Goal: Task Accomplishment & Management: Use online tool/utility

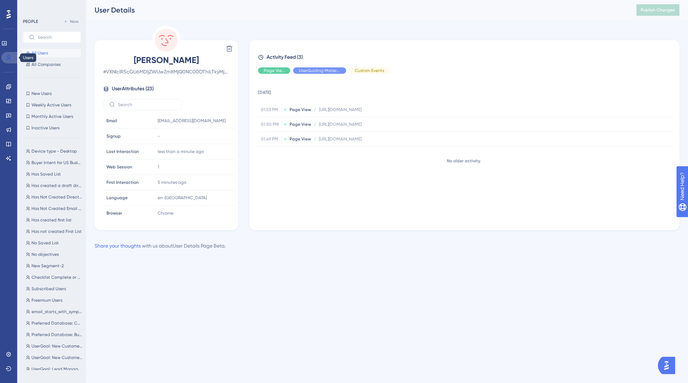
click at [8, 56] on icon at bounding box center [9, 57] width 4 height 5
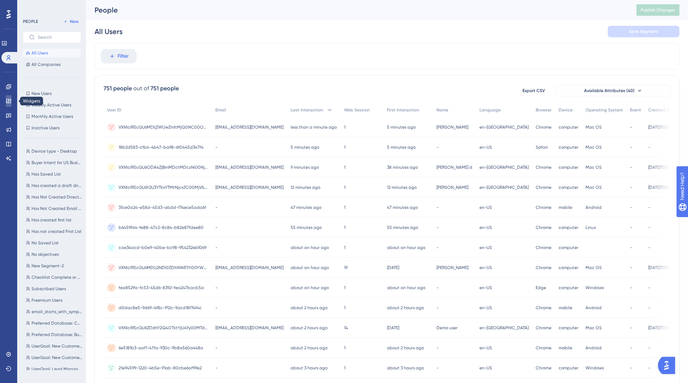
click at [8, 100] on icon at bounding box center [9, 101] width 6 height 6
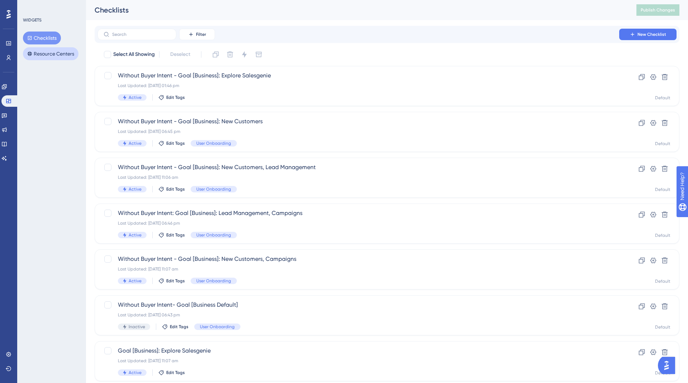
click at [36, 51] on button "Resource Centers" at bounding box center [51, 53] width 56 height 13
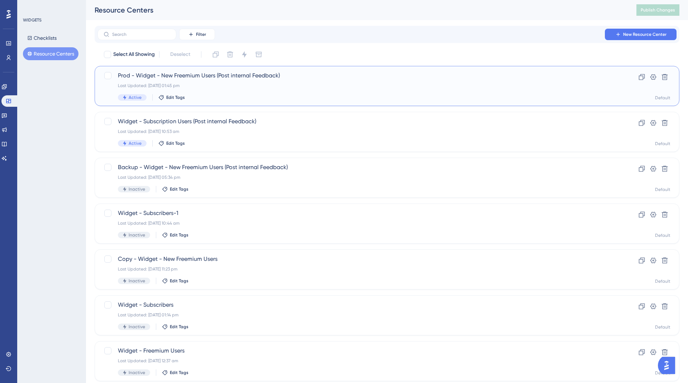
click at [211, 81] on div "Prod - Widget - New Freemium Users (Post internal Feedback) Last Updated: 06 Oc…" at bounding box center [358, 85] width 481 height 29
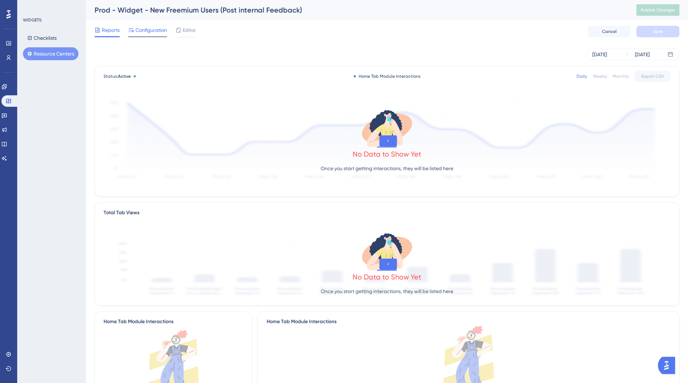
click at [150, 32] on span "Configuration" at bounding box center [152, 30] width 32 height 9
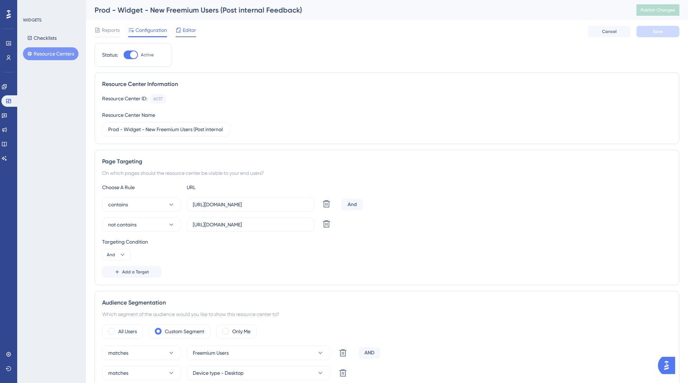
click at [192, 34] on span "Editor" at bounding box center [189, 30] width 13 height 9
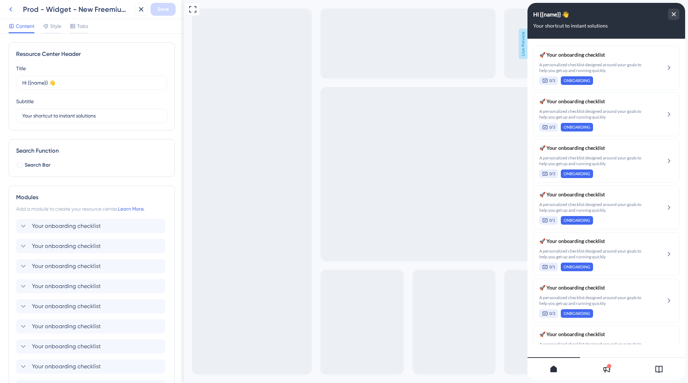
click at [12, 6] on icon at bounding box center [10, 9] width 9 height 9
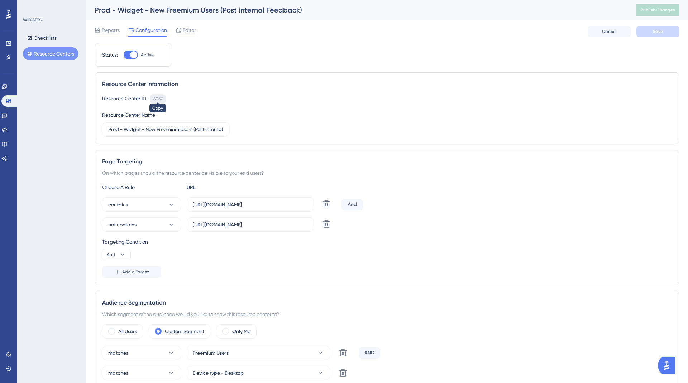
click at [156, 96] on div "6037" at bounding box center [157, 99] width 9 height 6
copy div "6037"
click at [155, 99] on div "6037" at bounding box center [157, 99] width 9 height 6
click at [116, 33] on span "Reports" at bounding box center [111, 30] width 18 height 9
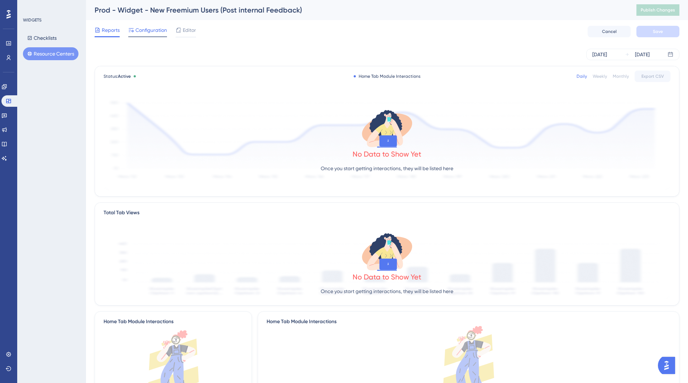
click at [150, 31] on span "Configuration" at bounding box center [152, 30] width 32 height 9
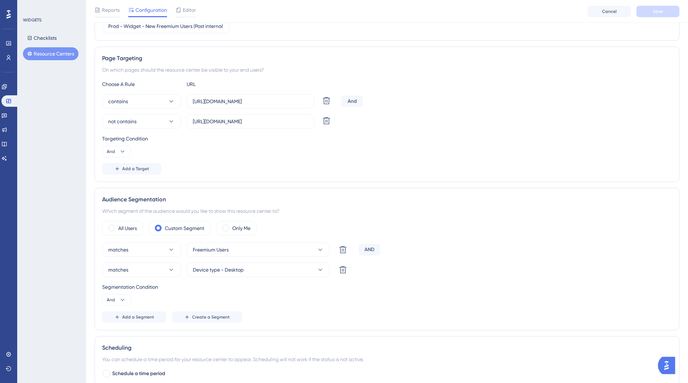
scroll to position [139, 0]
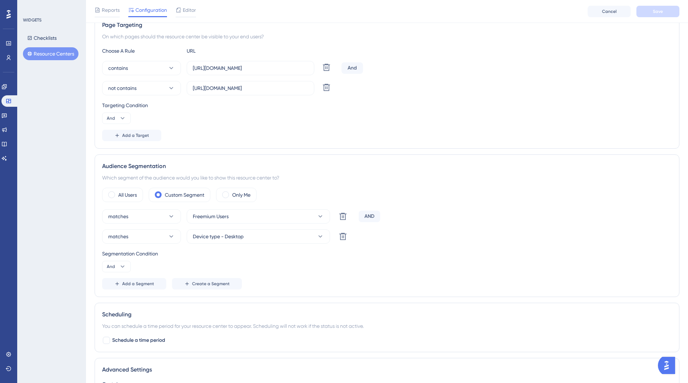
click at [42, 182] on div "WIDGETS Checklists Resource Centers" at bounding box center [51, 191] width 69 height 383
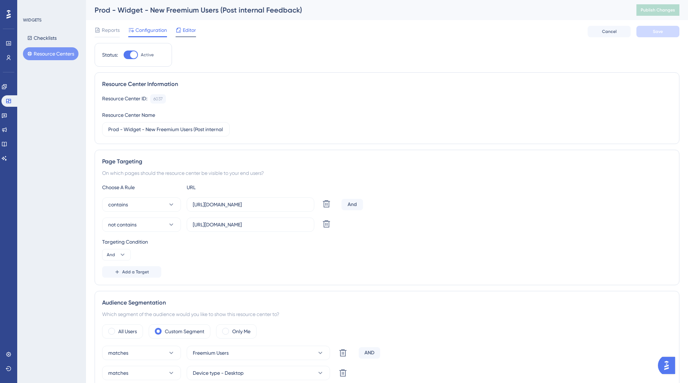
click at [188, 28] on span "Editor" at bounding box center [189, 30] width 13 height 9
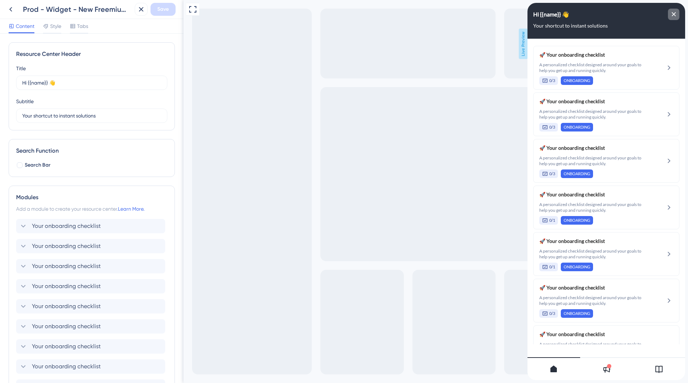
click at [673, 15] on icon "close resource center" at bounding box center [674, 14] width 4 height 4
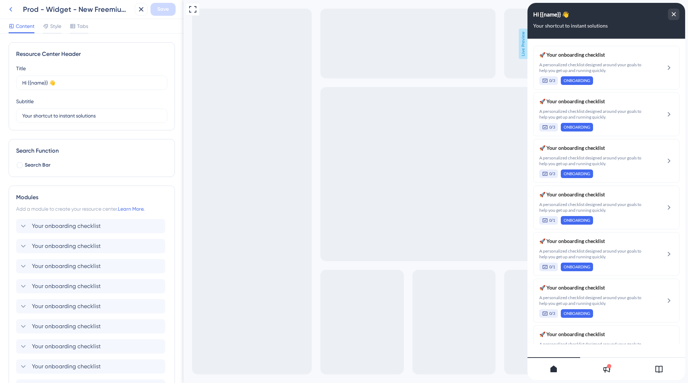
click at [6, 9] on icon at bounding box center [10, 9] width 9 height 9
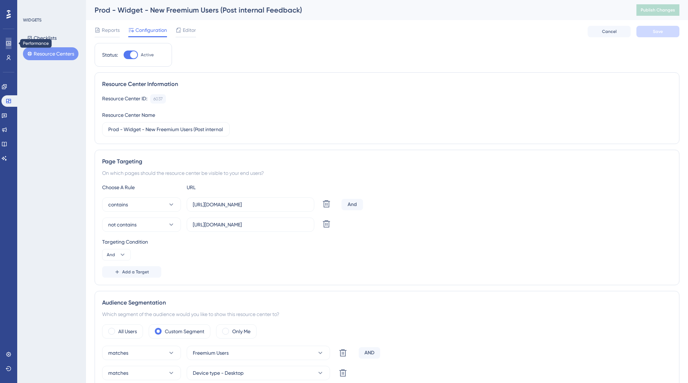
click at [8, 44] on icon at bounding box center [8, 43] width 5 height 4
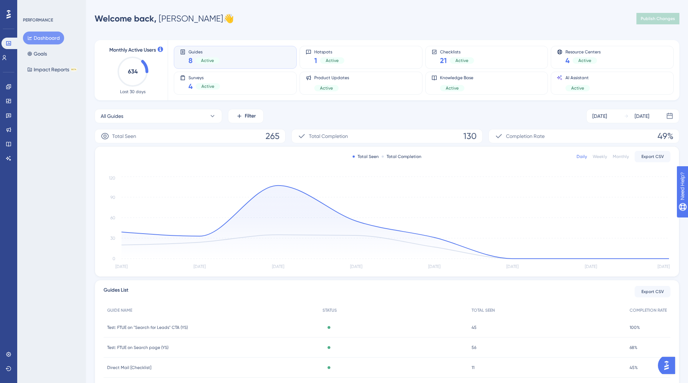
click at [669, 368] on img "Open AI Assistant Launcher" at bounding box center [666, 365] width 13 height 13
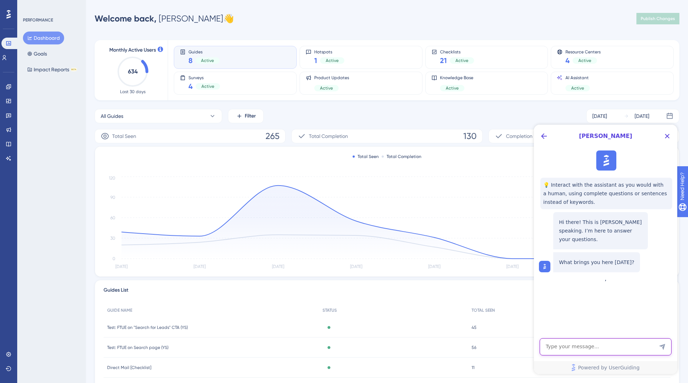
click at [569, 345] on textarea "AI Assistant Text Input" at bounding box center [606, 346] width 132 height 17
type textarea "If I have a"
click at [5, 62] on link at bounding box center [4, 57] width 6 height 11
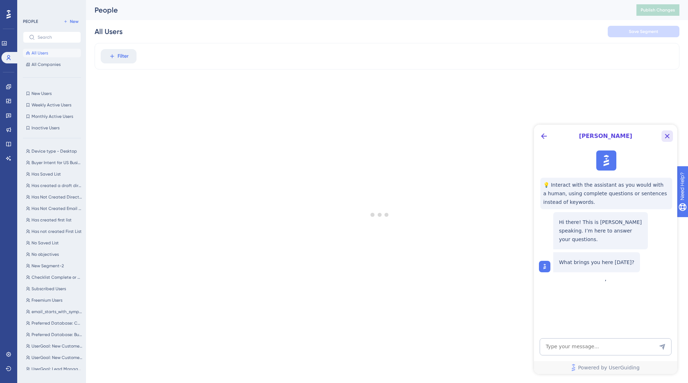
click at [664, 136] on icon "Close Button" at bounding box center [667, 136] width 9 height 9
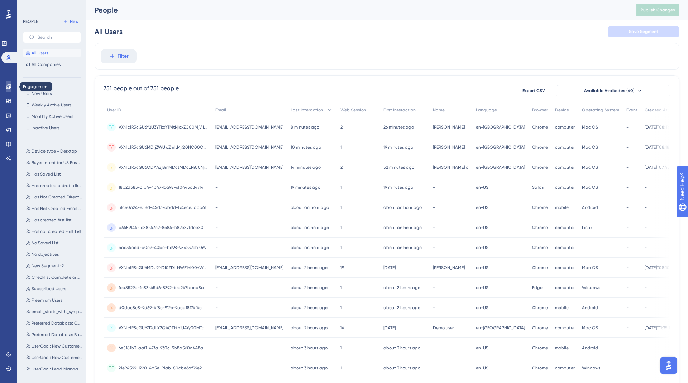
click at [8, 88] on icon at bounding box center [9, 87] width 6 height 6
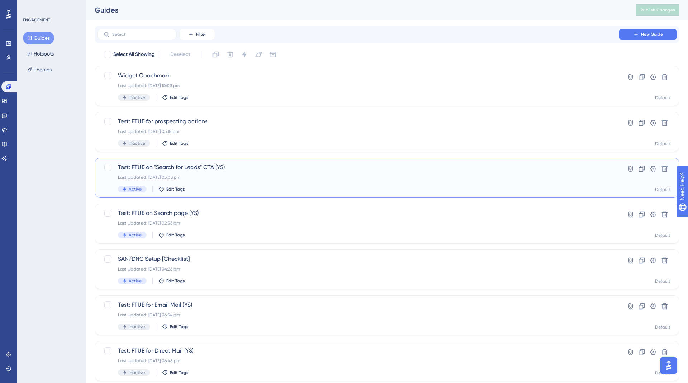
click at [190, 174] on div "Test: FTUE on "Search for Leads" CTA (YS) Last Updated: 03 Oct 2025 03:03 pm Ac…" at bounding box center [358, 177] width 481 height 29
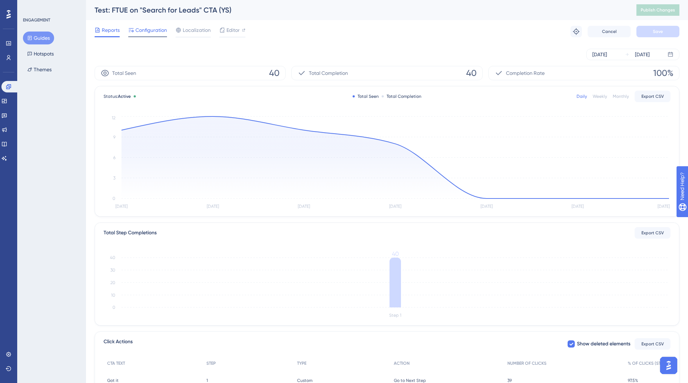
click at [157, 33] on span "Configuration" at bounding box center [152, 30] width 32 height 9
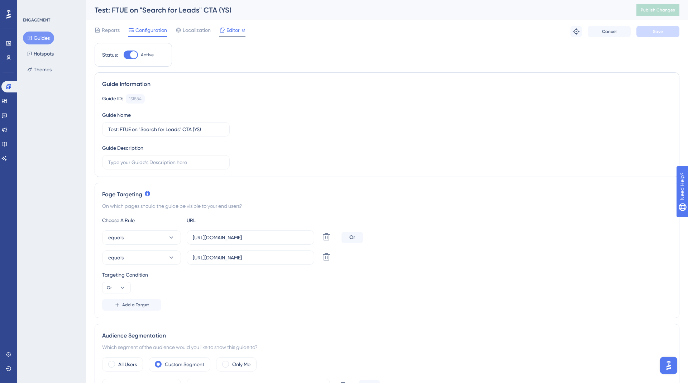
click at [227, 28] on span "Editor" at bounding box center [233, 30] width 13 height 9
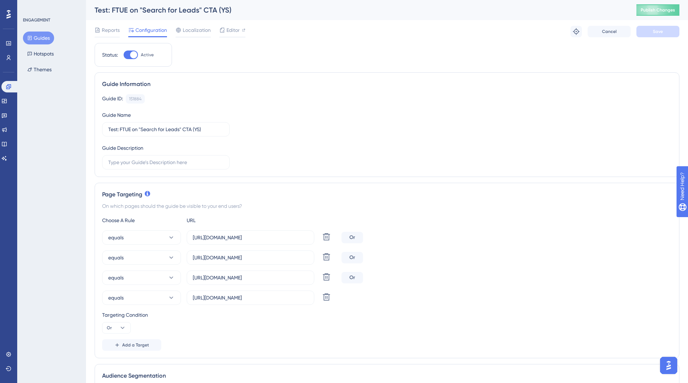
click at [28, 37] on icon at bounding box center [29, 37] width 5 height 5
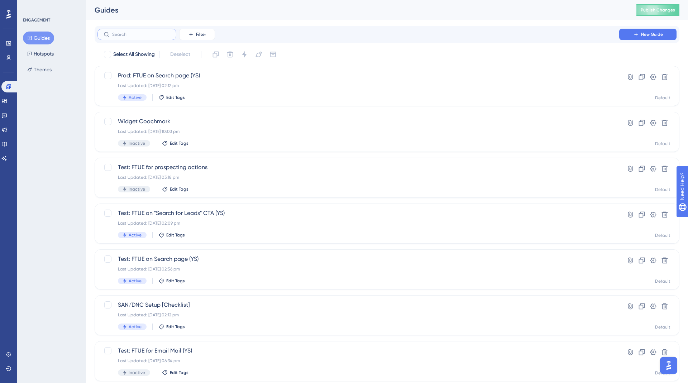
click at [157, 34] on input "text" at bounding box center [141, 34] width 58 height 5
click at [139, 33] on input "ftu" at bounding box center [141, 34] width 58 height 5
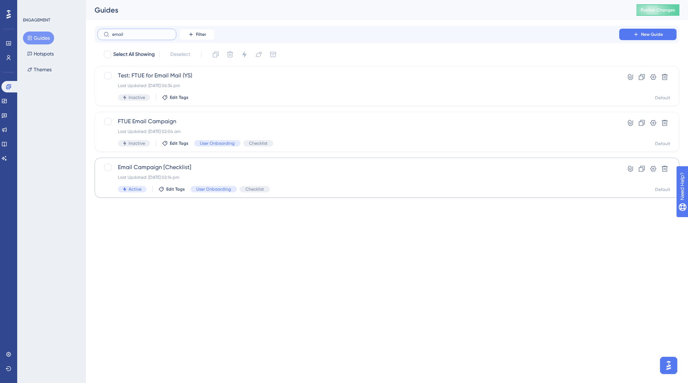
type input "email"
click at [172, 170] on span "Email Campaign [Checklist]" at bounding box center [358, 167] width 481 height 9
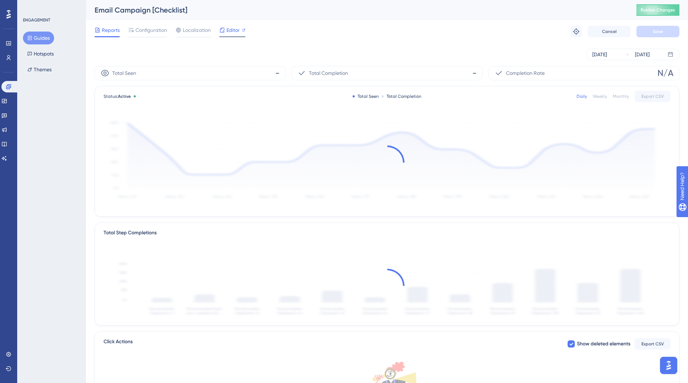
click at [233, 28] on span "Editor" at bounding box center [233, 30] width 13 height 9
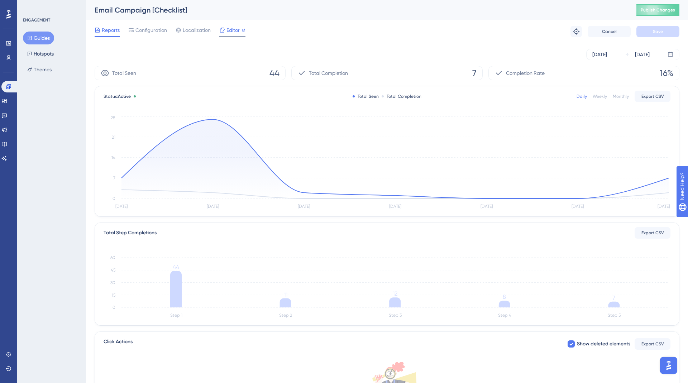
click at [235, 30] on span "Editor" at bounding box center [233, 30] width 13 height 9
